Goal: Check status: Check status

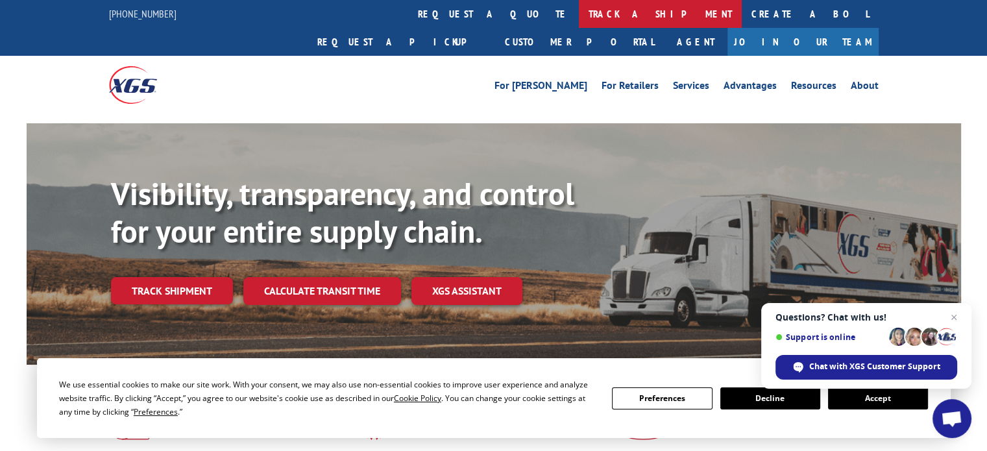
click at [579, 12] on link "track a shipment" at bounding box center [660, 14] width 163 height 28
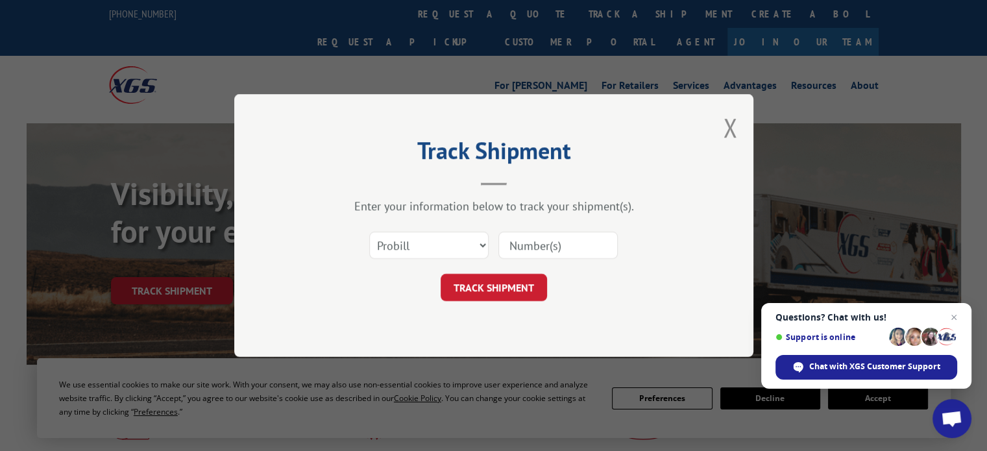
click at [516, 245] on input at bounding box center [558, 245] width 119 height 27
type input "17478121"
click at [486, 288] on button "TRACK SHIPMENT" at bounding box center [494, 287] width 106 height 27
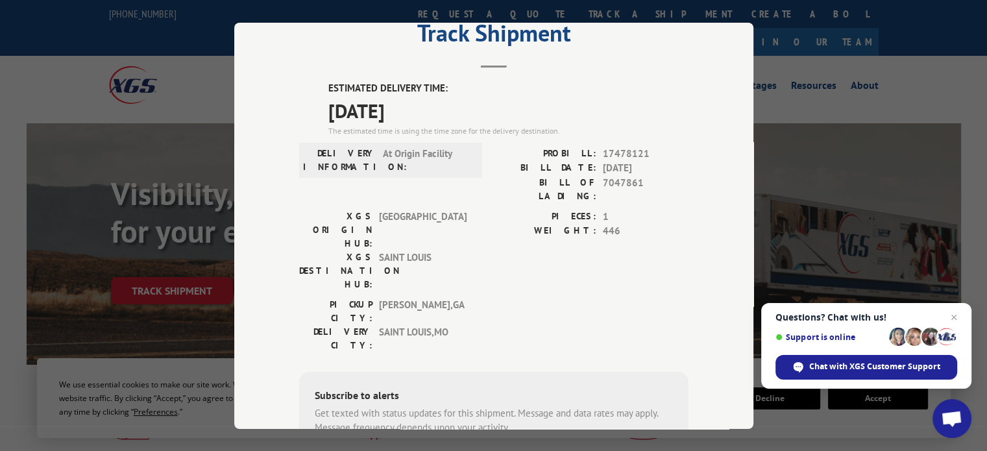
scroll to position [52, 0]
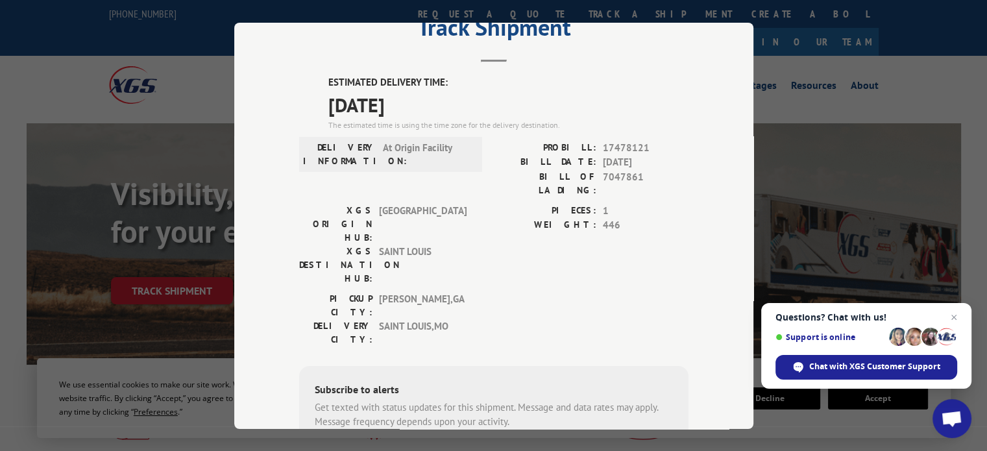
type input "[PHONE_NUMBER]"
click at [793, 93] on div "Track Shipment ESTIMATED DELIVERY TIME: [DATE] The estimated time is using the …" at bounding box center [493, 225] width 987 height 451
click at [793, 88] on div "Track Shipment ESTIMATED DELIVERY TIME: [DATE] The estimated time is using the …" at bounding box center [493, 225] width 987 height 451
